Goal: Information Seeking & Learning: Compare options

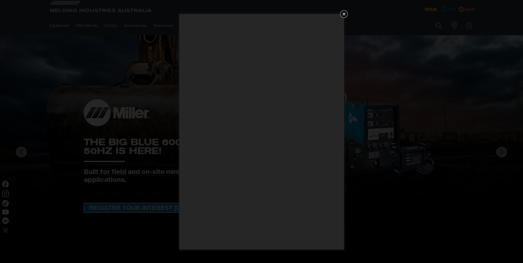
click at [343, 13] on icon "Get 5 WIA Welding Guides Free!" at bounding box center [343, 13] width 3 height 3
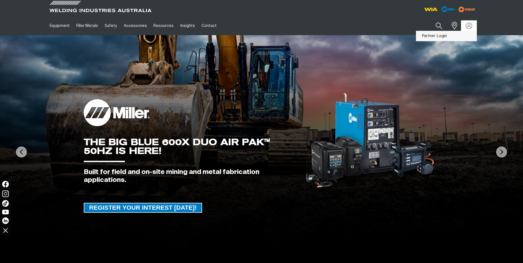
click at [434, 36] on link "Partner Login" at bounding box center [446, 36] width 60 height 10
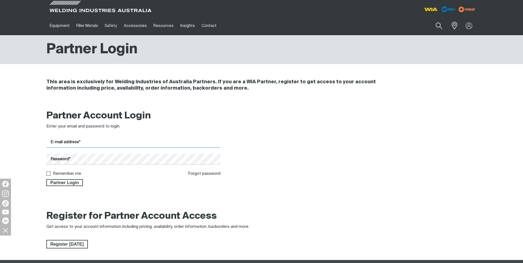
click at [125, 143] on input "E-mail address*" at bounding box center [133, 142] width 174 height 11
type input "[PERSON_NAME][EMAIL_ADDRESS][DOMAIN_NAME]"
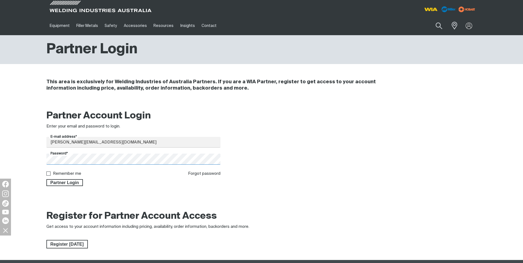
click at [46, 179] on button "Partner Login" at bounding box center [64, 182] width 37 height 7
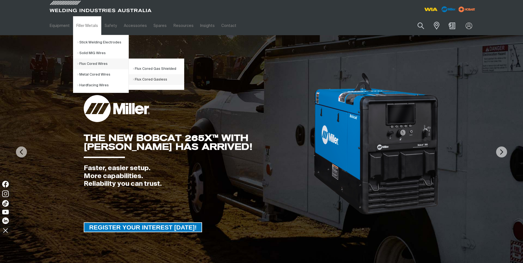
click at [157, 77] on link "Flux Cored Gasless" at bounding box center [158, 79] width 51 height 11
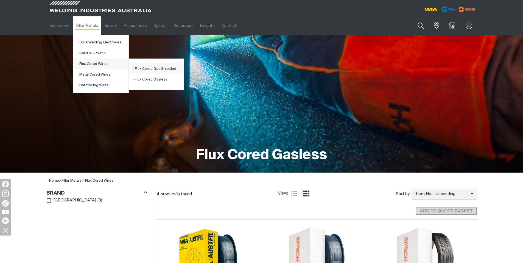
click at [154, 69] on link "Flux Cored Gas Shielded" at bounding box center [158, 68] width 51 height 11
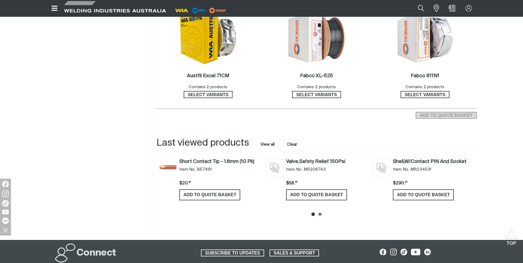
scroll to position [165, 0]
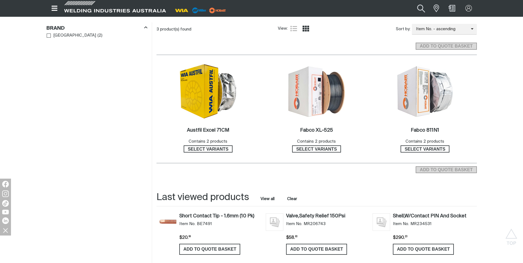
click at [420, 8] on button "Search products" at bounding box center [421, 8] width 22 height 15
click at [403, 7] on input "Search" at bounding box center [387, 8] width 84 height 12
type input "fabcor edge"
click at [411, 2] on button "Search products" at bounding box center [420, 8] width 19 height 12
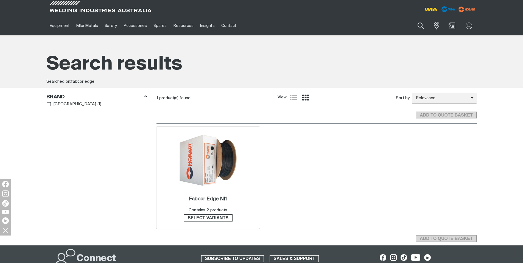
click at [214, 161] on img at bounding box center [208, 160] width 59 height 59
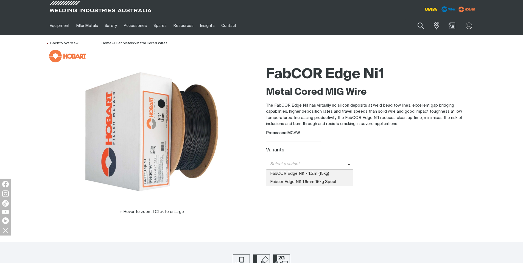
click at [348, 163] on span at bounding box center [350, 164] width 6 height 6
click at [328, 174] on span "FabCOR Edge NI1 - 1.2m (15kg)" at bounding box center [310, 173] width 88 height 8
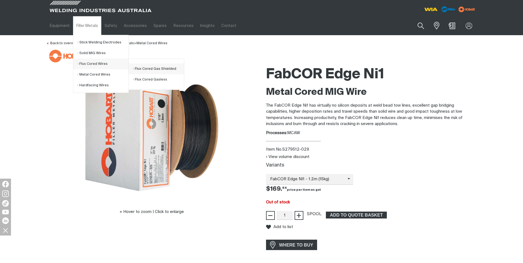
click at [150, 70] on link "Flux Cored Gas Shielded" at bounding box center [158, 68] width 51 height 11
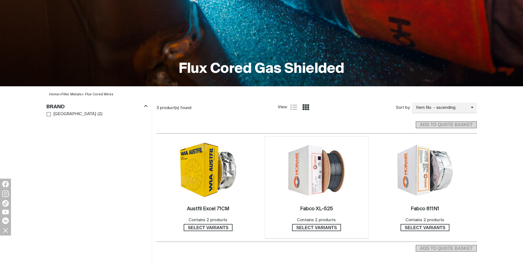
scroll to position [137, 0]
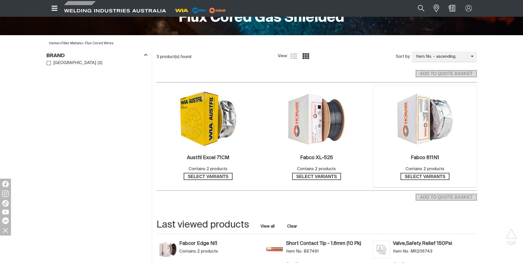
click at [418, 126] on img at bounding box center [424, 118] width 59 height 53
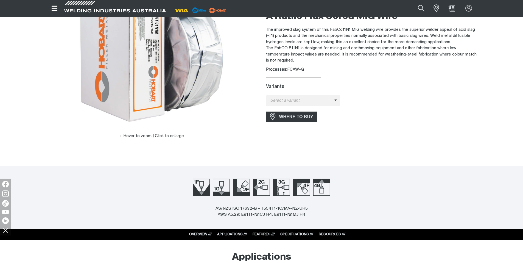
scroll to position [27, 0]
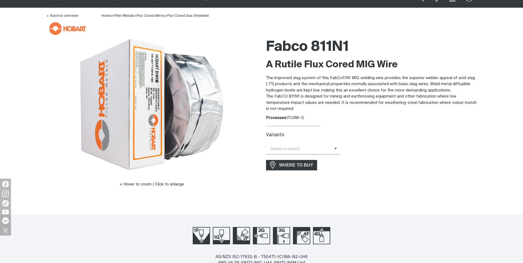
click at [337, 149] on span at bounding box center [337, 149] width 6 height 6
click at [320, 157] on span "FabCo 811N1 - 1.2mm (15kg)" at bounding box center [303, 158] width 74 height 8
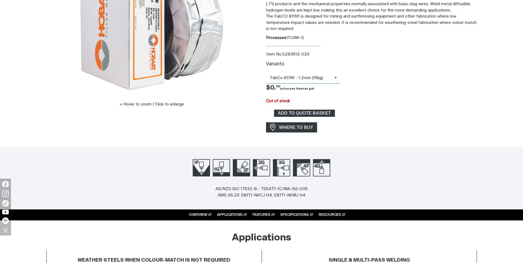
scroll to position [219, 0]
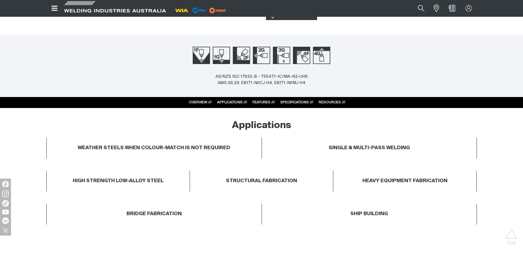
click at [294, 102] on link "SPECIFICATIONS ///" at bounding box center [296, 102] width 33 height 4
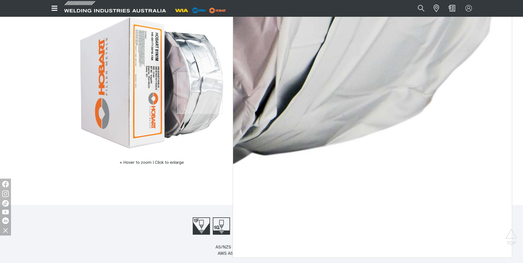
scroll to position [0, 0]
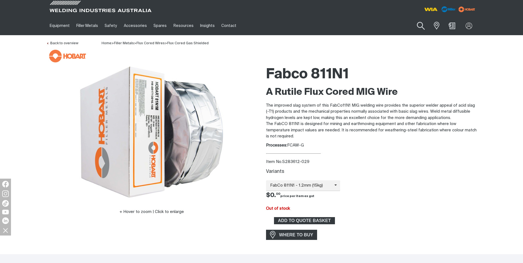
click at [421, 26] on button "Search products" at bounding box center [421, 26] width 22 height 16
click at [404, 25] on input "Search" at bounding box center [387, 25] width 84 height 12
type input "fabcor edge"
drag, startPoint x: 387, startPoint y: 41, endPoint x: 390, endPoint y: 40, distance: 3.5
click at [387, 41] on span "Metal-Cored Wires" at bounding box center [378, 42] width 32 height 4
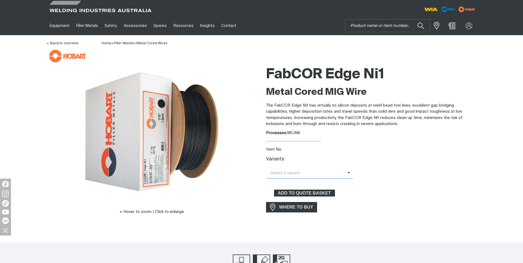
click at [350, 172] on span at bounding box center [350, 173] width 6 height 6
click at [322, 182] on span "FabCOR Edge NI1 - 1.2m (15kg)" at bounding box center [310, 182] width 88 height 8
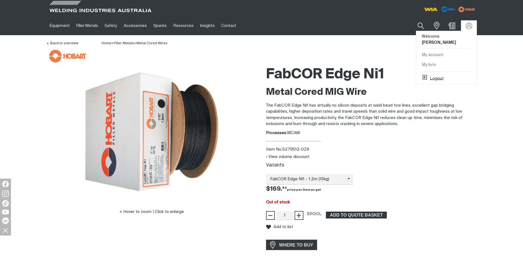
click at [439, 79] on button "Logout" at bounding box center [432, 77] width 22 height 7
